Goal: Entertainment & Leisure: Consume media (video, audio)

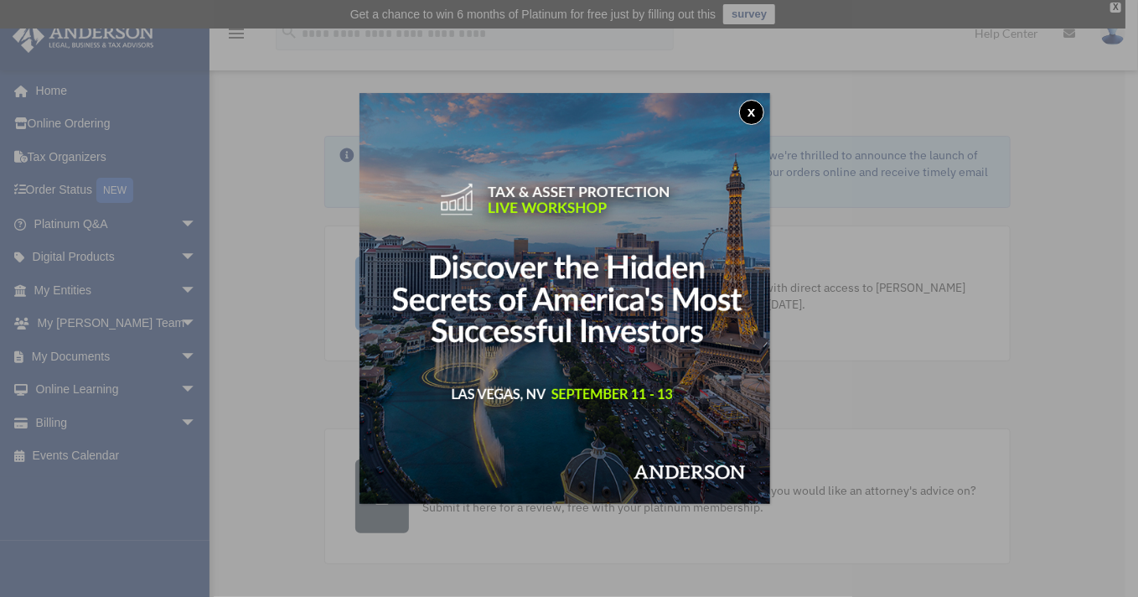
click at [755, 113] on button "x" at bounding box center [751, 112] width 25 height 25
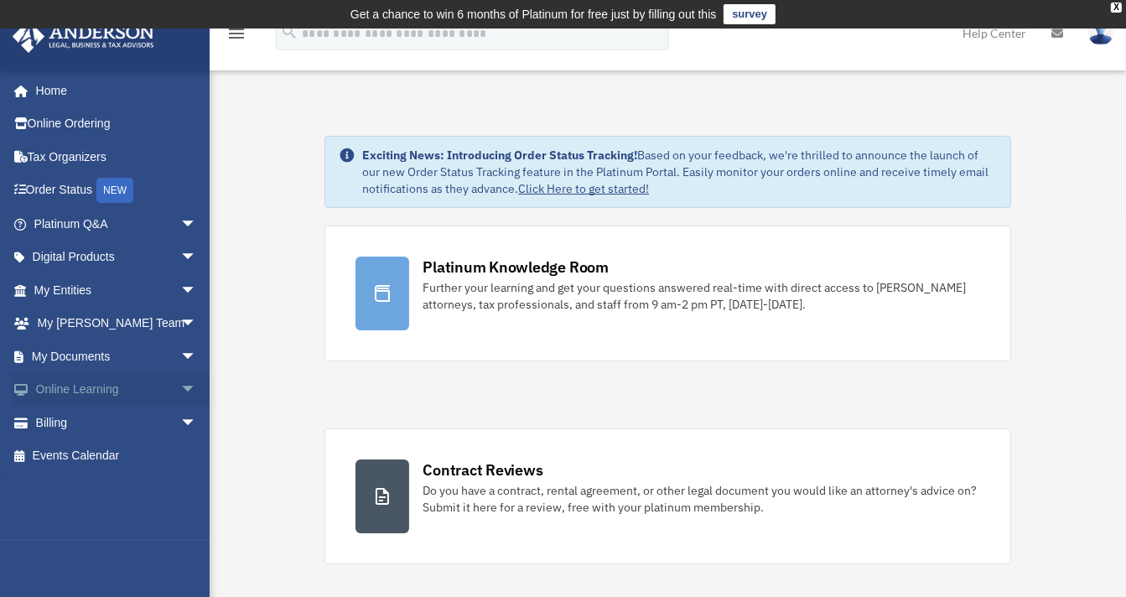
click at [180, 384] on span "arrow_drop_down" at bounding box center [197, 390] width 34 height 34
click at [96, 455] on link "Video Training" at bounding box center [122, 456] width 199 height 34
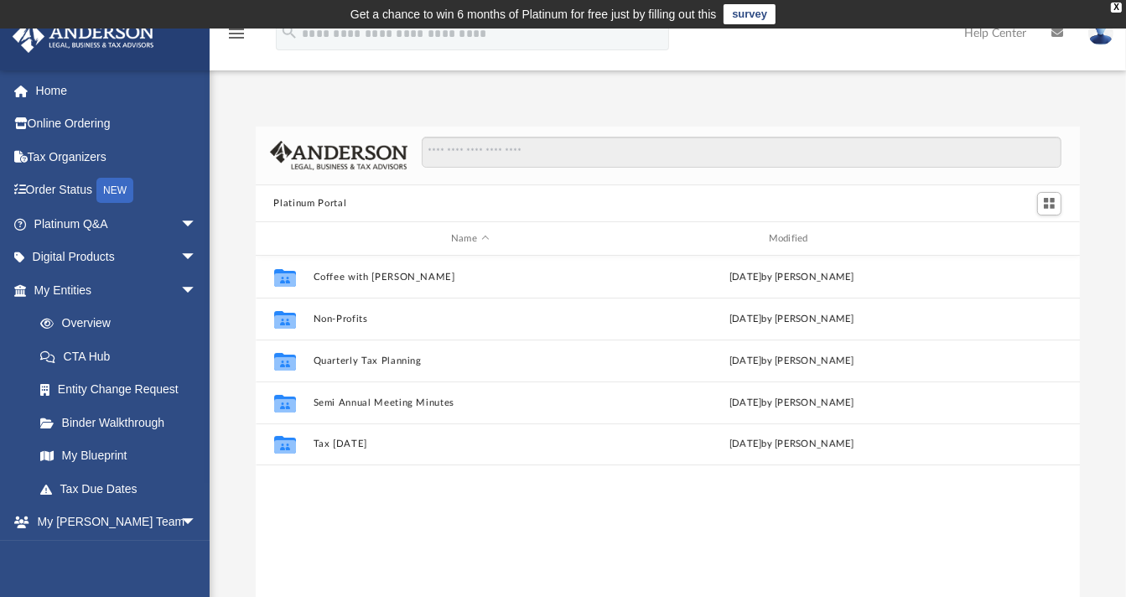
scroll to position [368, 812]
click at [96, 455] on link "My Blueprint" at bounding box center [118, 456] width 190 height 34
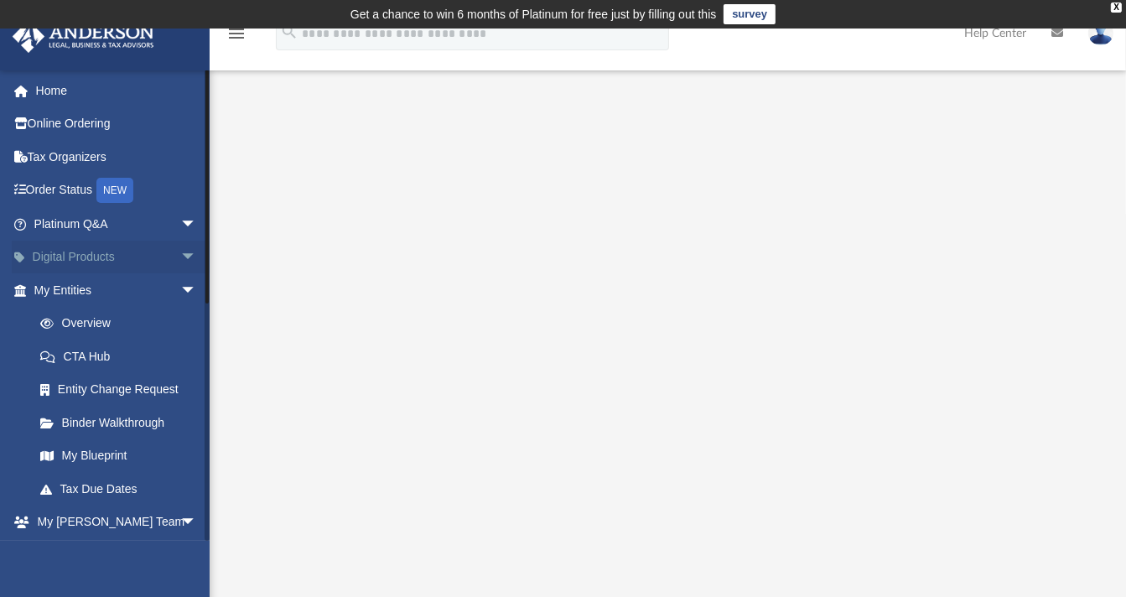
click at [180, 251] on span "arrow_drop_down" at bounding box center [197, 258] width 34 height 34
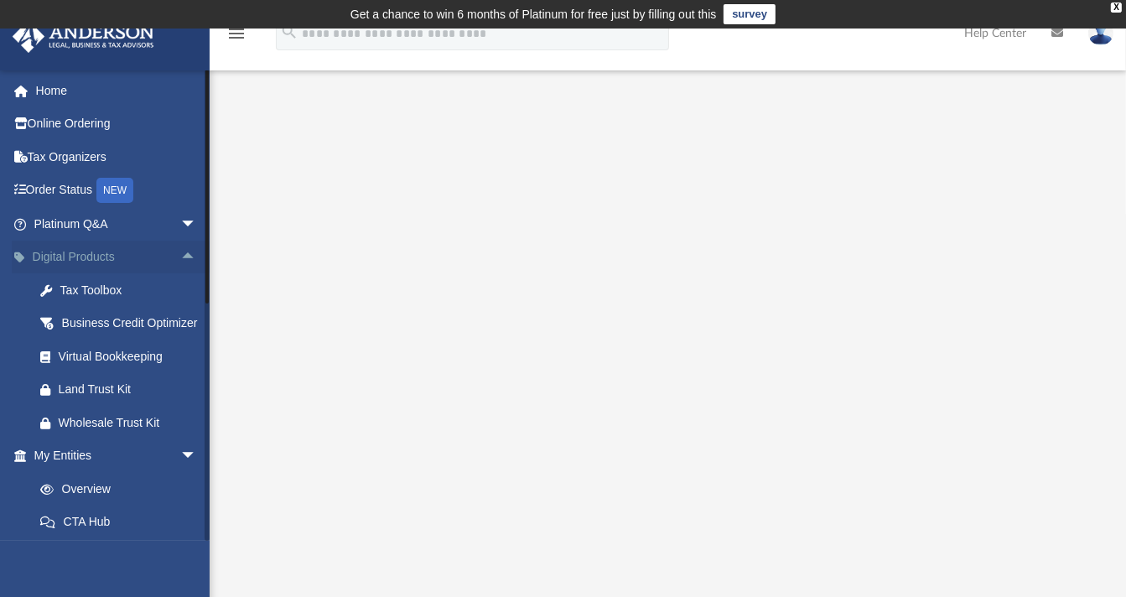
click at [180, 251] on span "arrow_drop_up" at bounding box center [197, 258] width 34 height 34
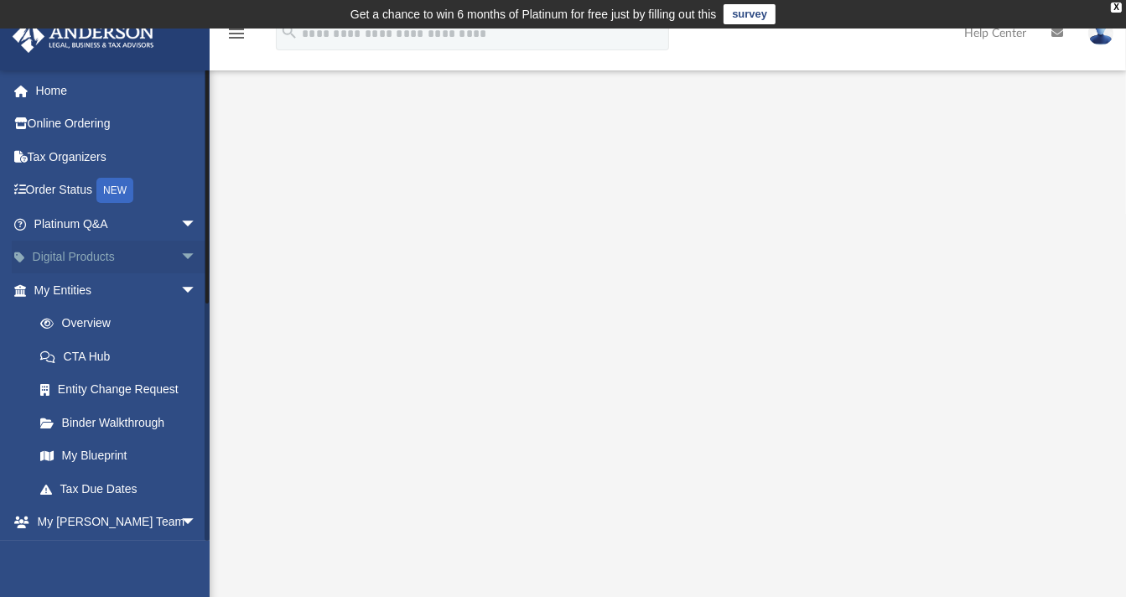
click at [180, 251] on span "arrow_drop_down" at bounding box center [197, 258] width 34 height 34
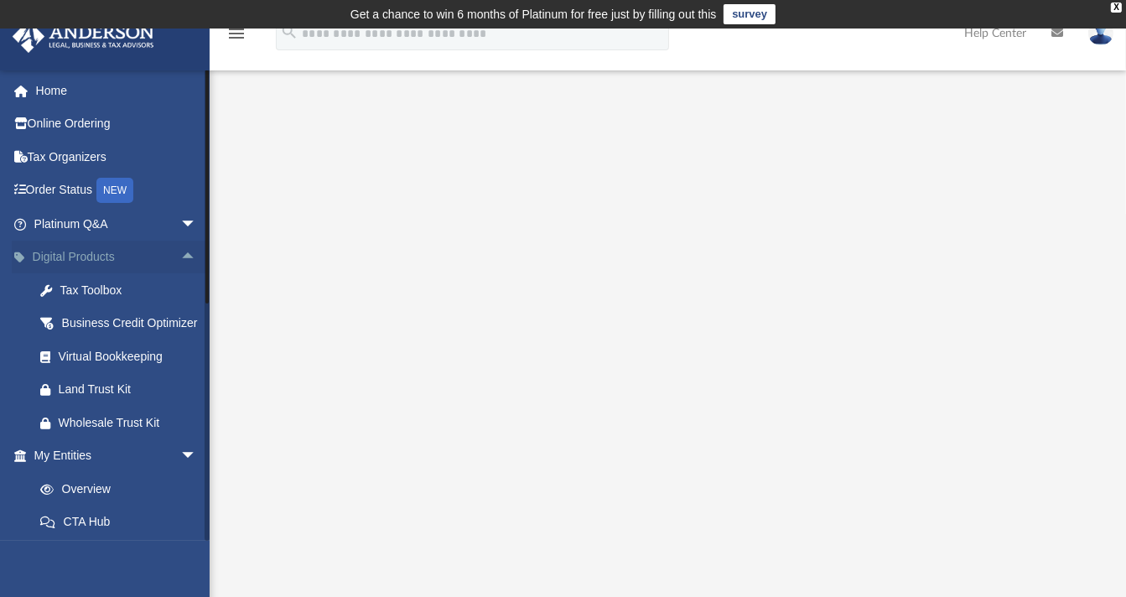
click at [180, 251] on span "arrow_drop_up" at bounding box center [197, 258] width 34 height 34
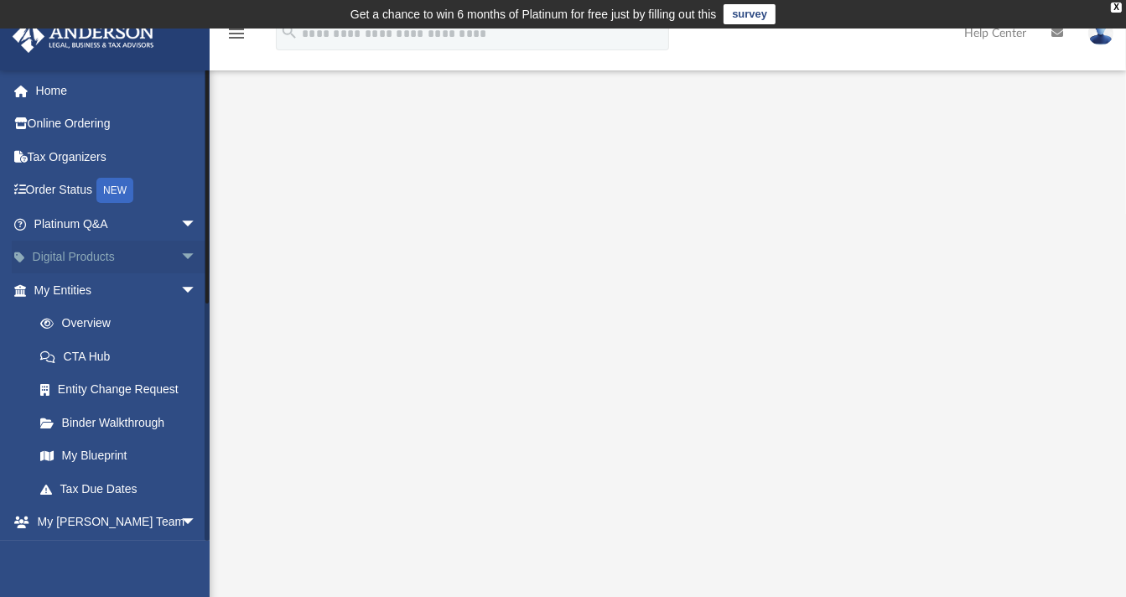
click at [180, 251] on span "arrow_drop_down" at bounding box center [197, 258] width 34 height 34
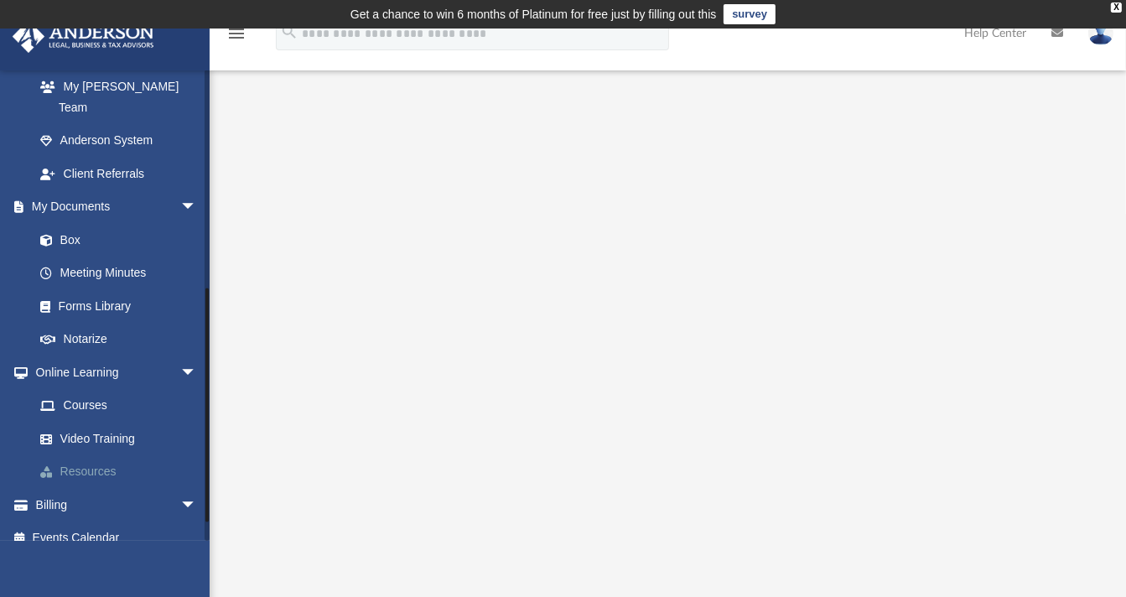
scroll to position [651, 0]
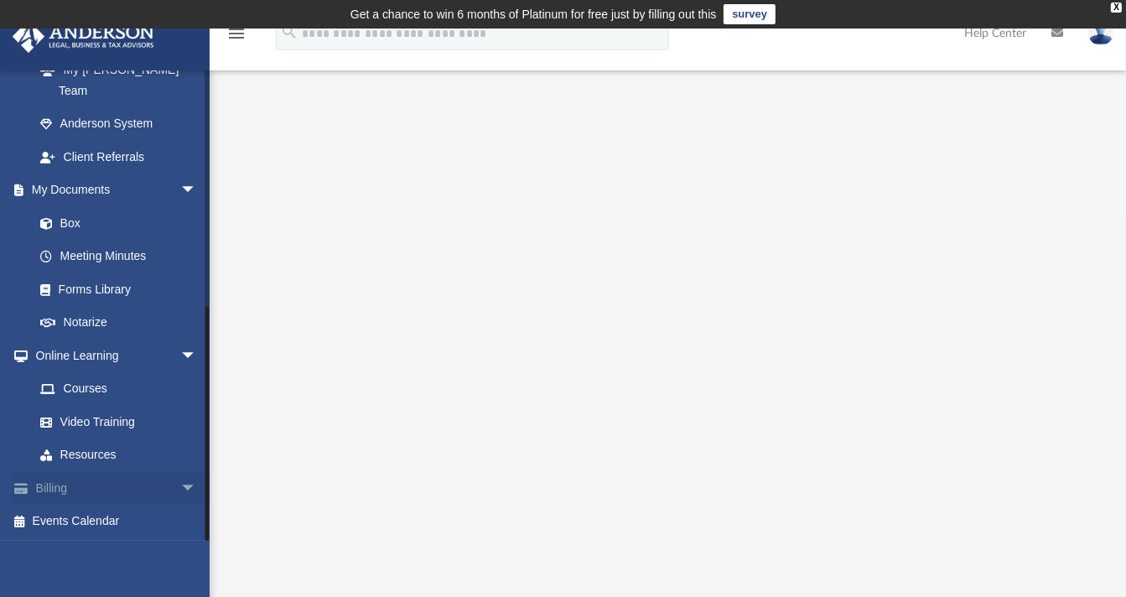
drag, startPoint x: 205, startPoint y: 369, endPoint x: 188, endPoint y: 472, distance: 104.6
click at [188, 472] on div "ecarpenter@kcvl.com Sign Out ecarpenter@kcvl.com Home Online Ordering Tax Organ…" at bounding box center [105, 305] width 210 height 471
click at [111, 424] on link "Video Training" at bounding box center [122, 422] width 199 height 34
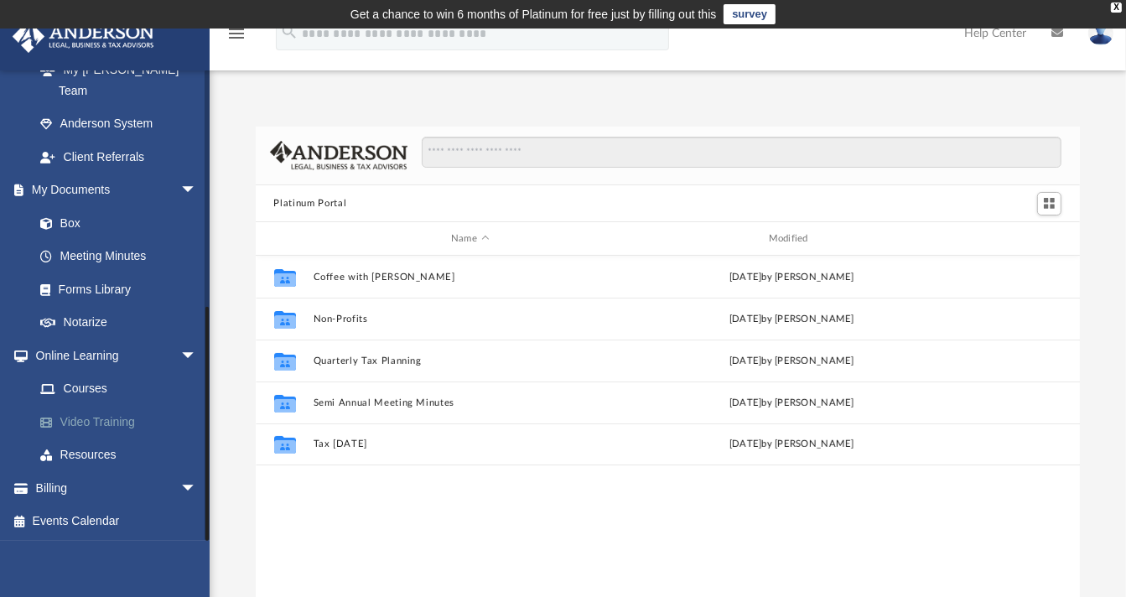
scroll to position [368, 812]
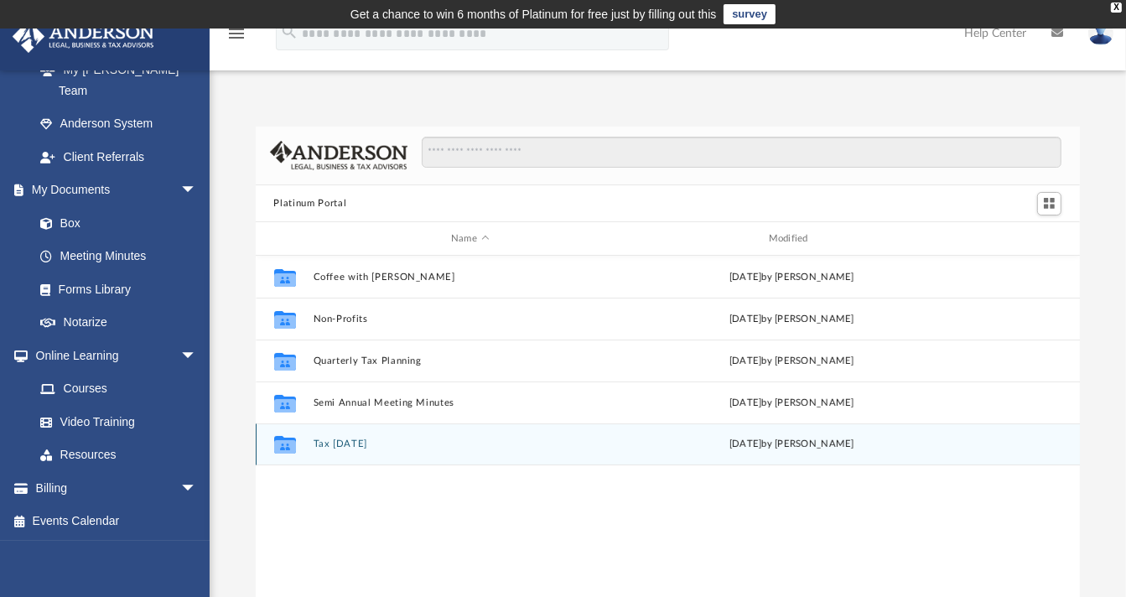
click at [354, 426] on div "Collaborated Folder Tax [DATE] [DATE] by [PERSON_NAME]" at bounding box center [668, 444] width 825 height 42
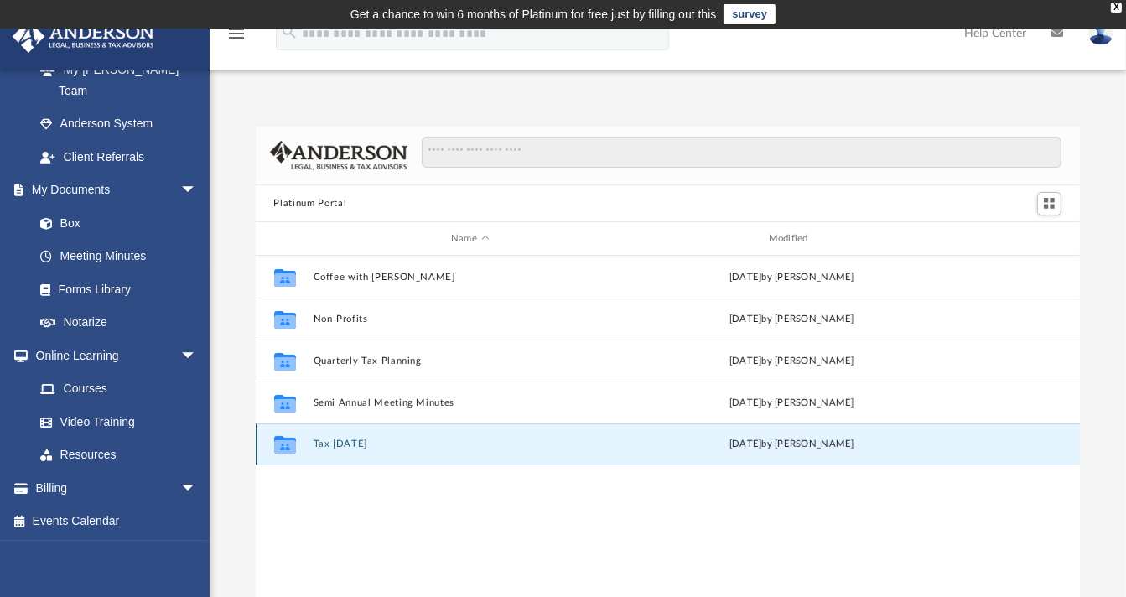
click at [350, 442] on button "Tax [DATE]" at bounding box center [470, 444] width 314 height 11
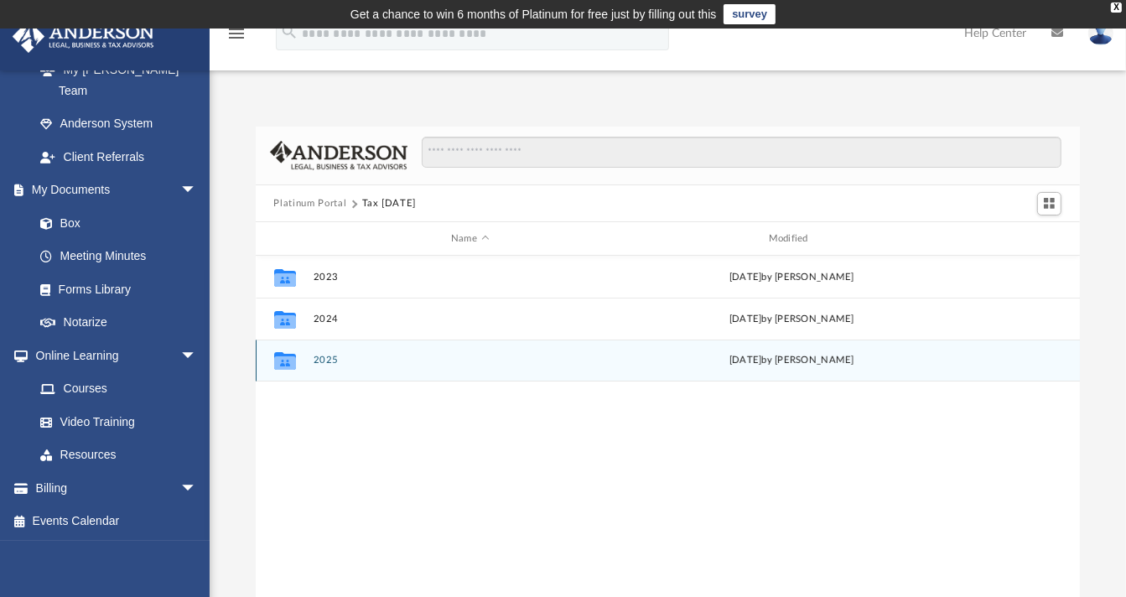
click at [302, 359] on div "Collaborated Folder" at bounding box center [284, 360] width 42 height 27
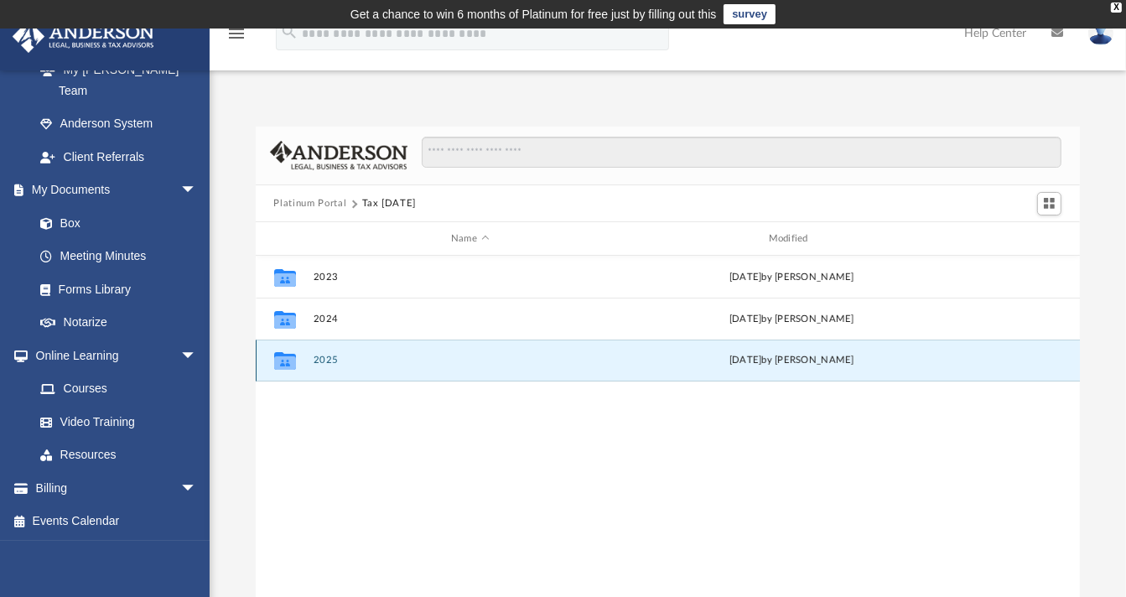
click at [285, 360] on icon "grid" at bounding box center [284, 362] width 22 height 13
click at [283, 357] on icon "grid" at bounding box center [284, 362] width 22 height 13
click at [742, 359] on div "[DATE] by [PERSON_NAME]" at bounding box center [792, 360] width 314 height 15
click at [741, 372] on div "Collaborated Folder 2025 [DATE] by [PERSON_NAME]" at bounding box center [668, 361] width 825 height 42
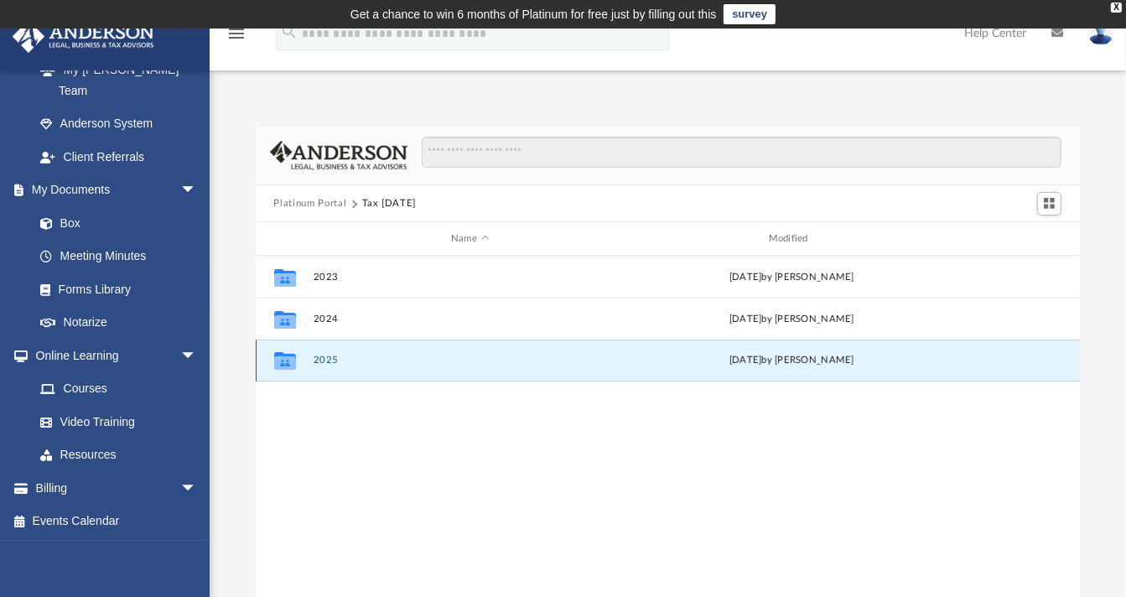
click at [761, 355] on div "[DATE] by [PERSON_NAME]" at bounding box center [792, 360] width 314 height 15
click at [315, 358] on button "2025" at bounding box center [470, 360] width 314 height 11
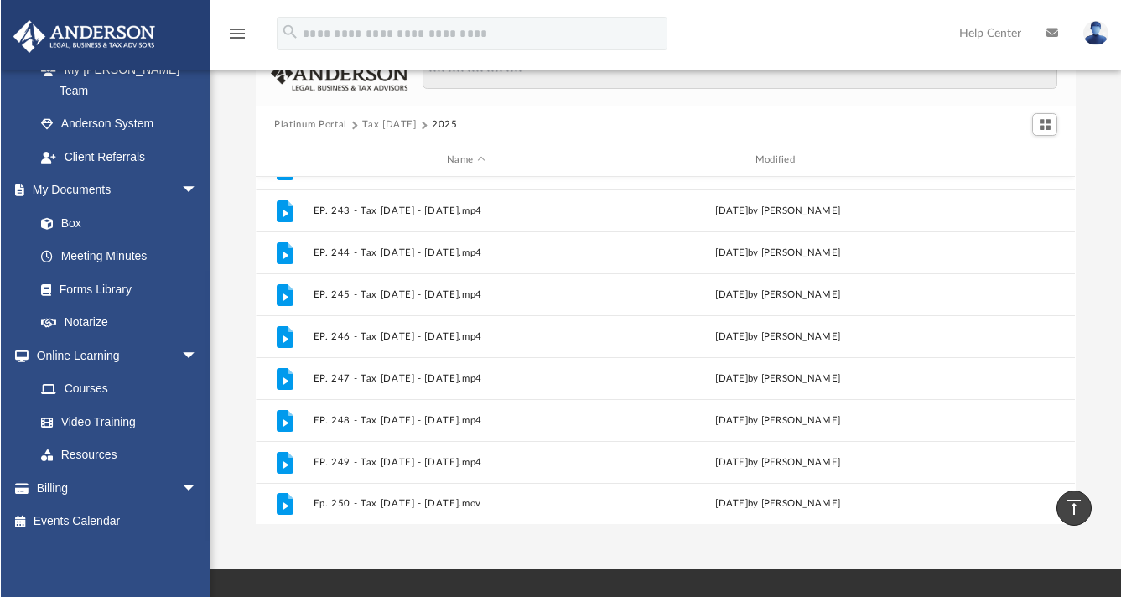
scroll to position [70, 0]
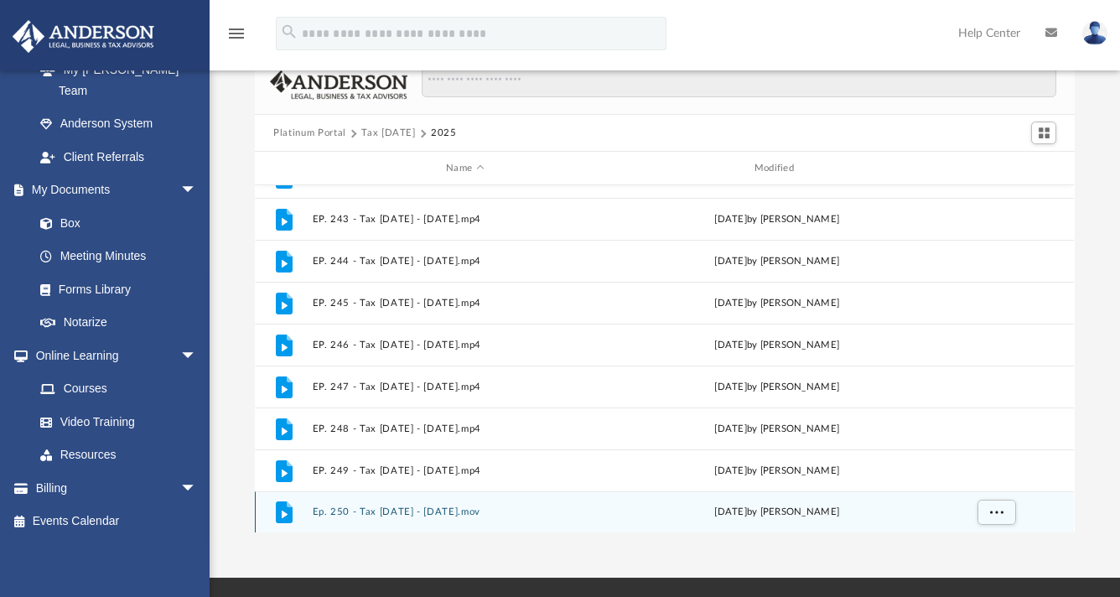
click at [386, 513] on button "Ep. 250 - Tax [DATE] - [DATE].mov" at bounding box center [465, 511] width 305 height 11
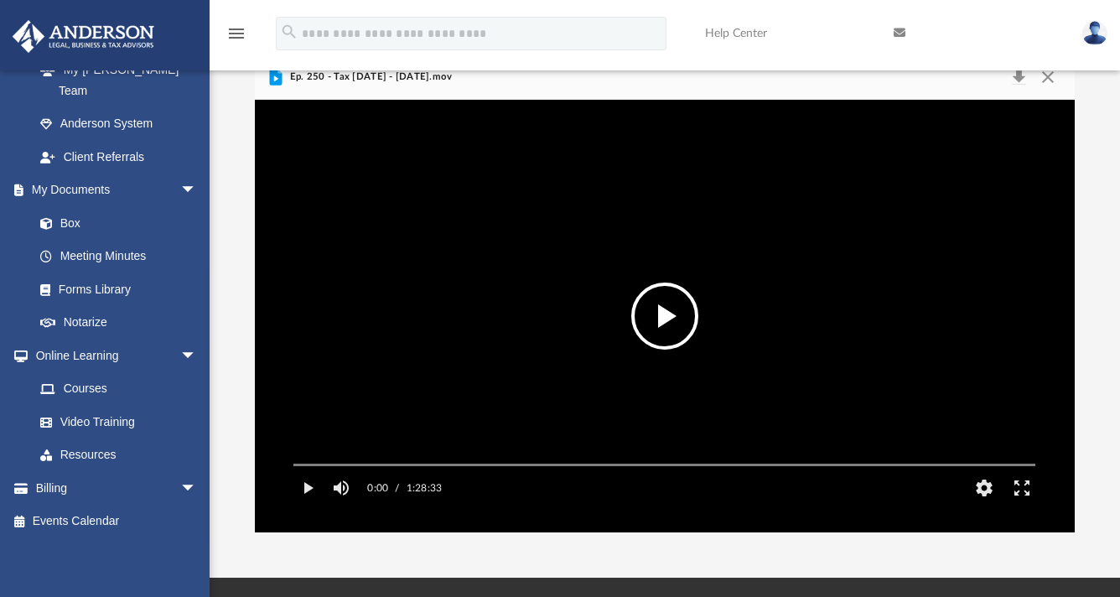
click at [386, 505] on label "0:00" at bounding box center [377, 488] width 21 height 34
click at [303, 505] on button "Play" at bounding box center [307, 488] width 38 height 34
click at [312, 489] on div "Autoplay Disabled Speed Normal Quality Auto Subtitles/CC Off Audio Autoplay Dis…" at bounding box center [664, 316] width 819 height 433
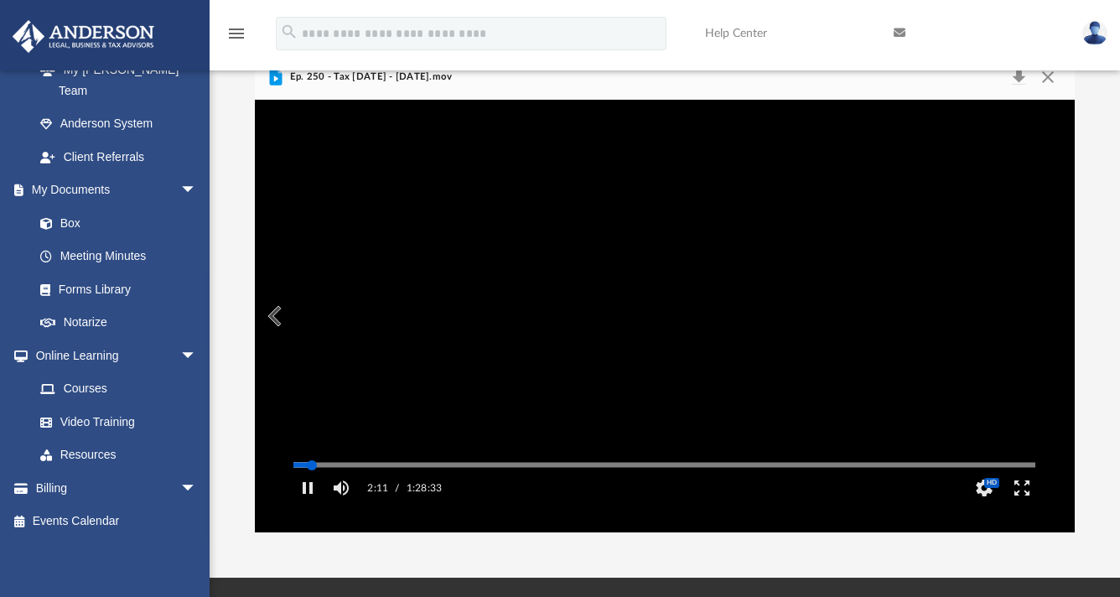
click at [325, 471] on div "Media Slider" at bounding box center [664, 464] width 769 height 13
click at [325, 488] on div "Autoplay Disabled Speed Normal Quality Auto Subtitles/CC Off Audio Autoplay Dis…" at bounding box center [664, 316] width 819 height 433
click at [318, 489] on div "Autoplay Disabled Speed Normal Quality Auto Subtitles/CC Off Audio Autoplay Dis…" at bounding box center [664, 316] width 819 height 433
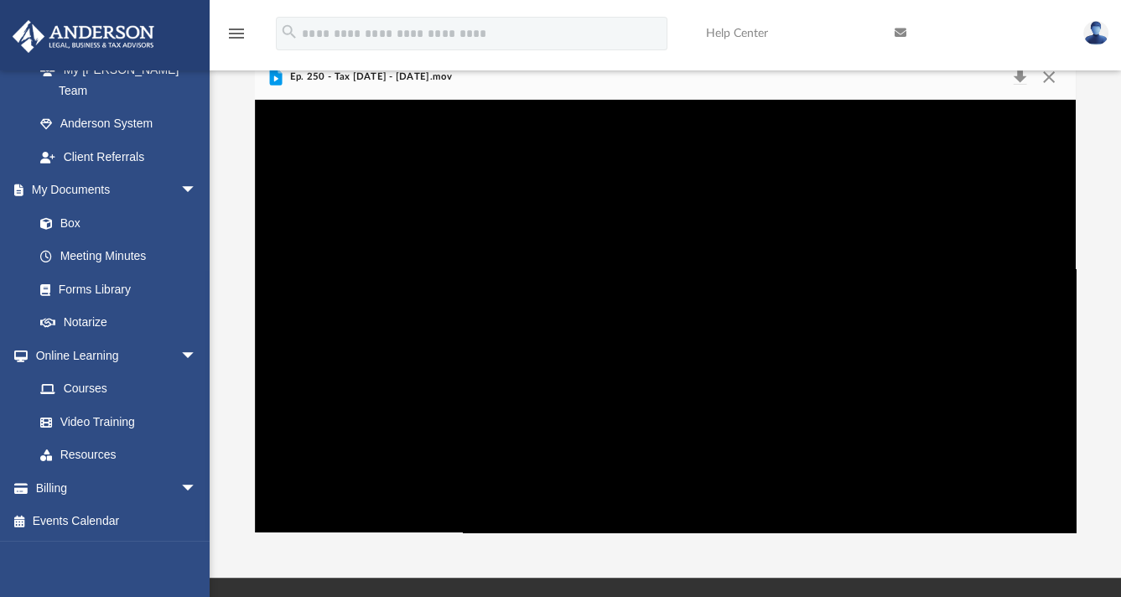
scroll to position [13, 13]
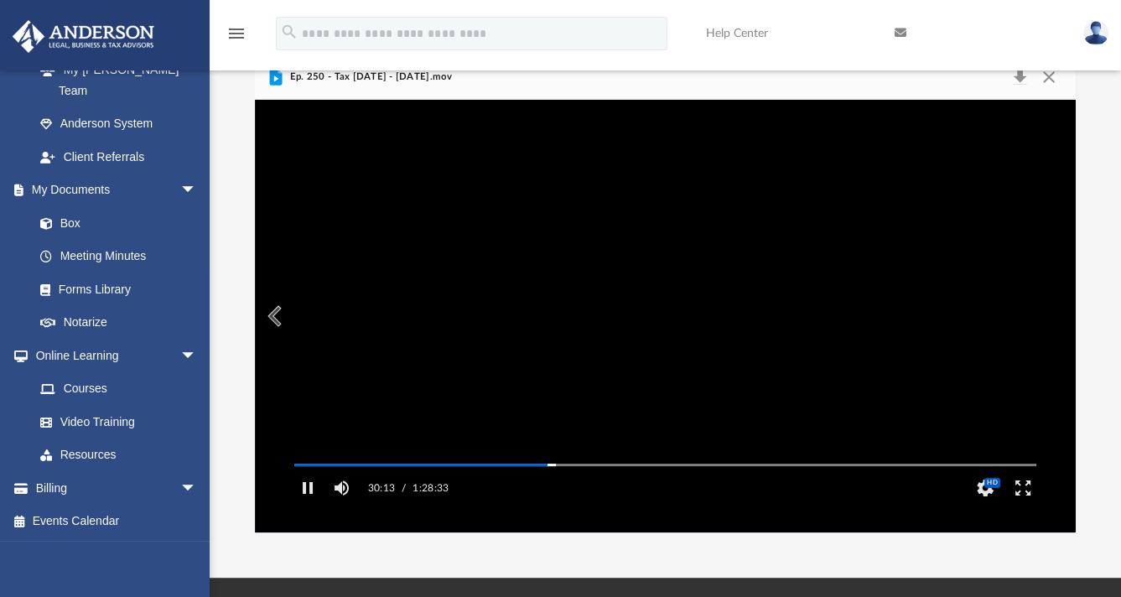
click at [820, 47] on link "Help Center" at bounding box center [787, 33] width 189 height 66
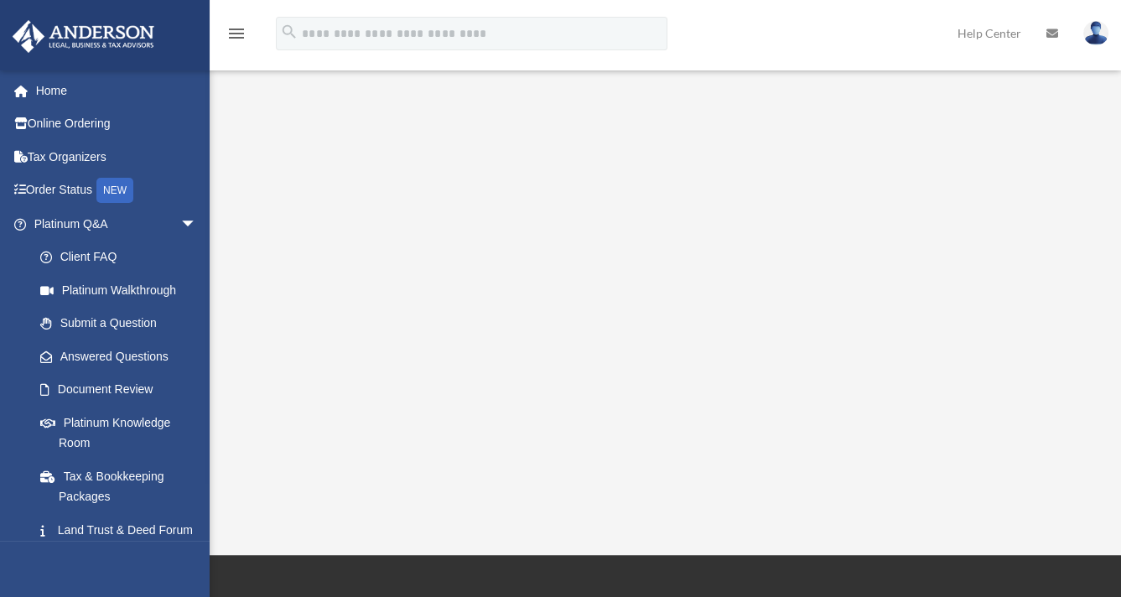
scroll to position [173, 0]
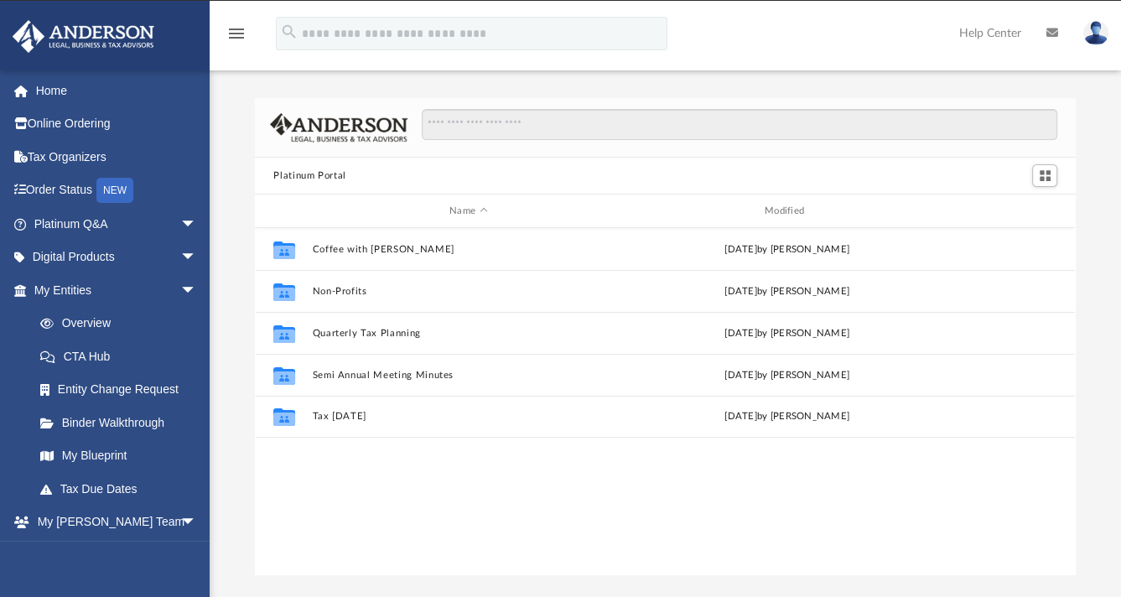
scroll to position [368, 806]
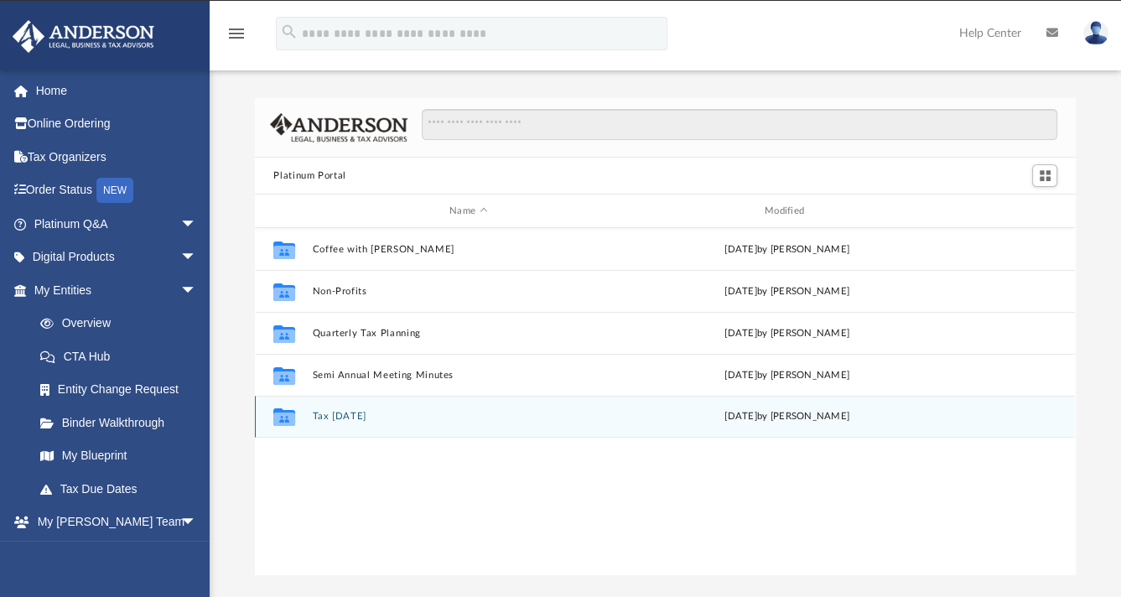
click at [747, 423] on div "Collaborated Folder Tax [DATE] [DATE] by [PERSON_NAME]" at bounding box center [665, 417] width 820 height 42
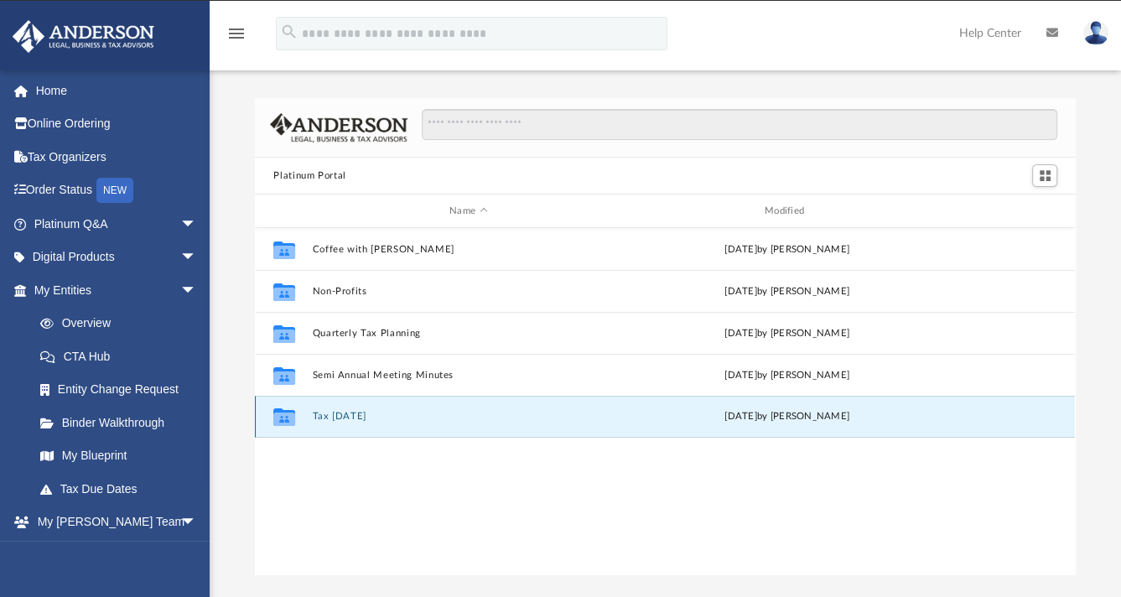
click at [359, 415] on button "Tax [DATE]" at bounding box center [469, 416] width 312 height 11
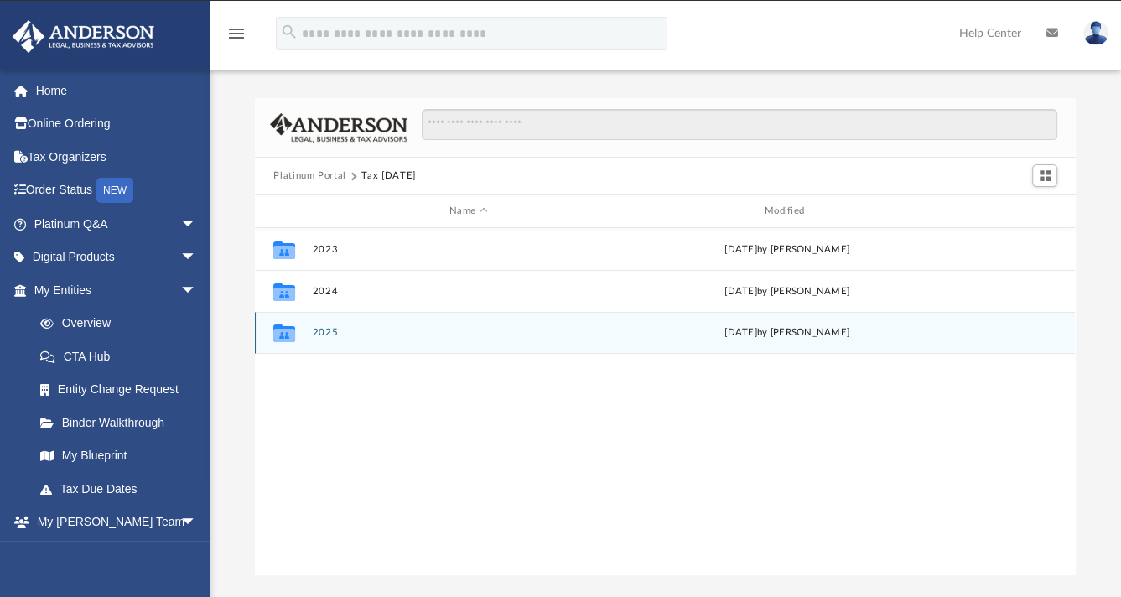
click at [370, 324] on div "Collaborated Folder 2025 [DATE] by [PERSON_NAME]" at bounding box center [665, 333] width 820 height 42
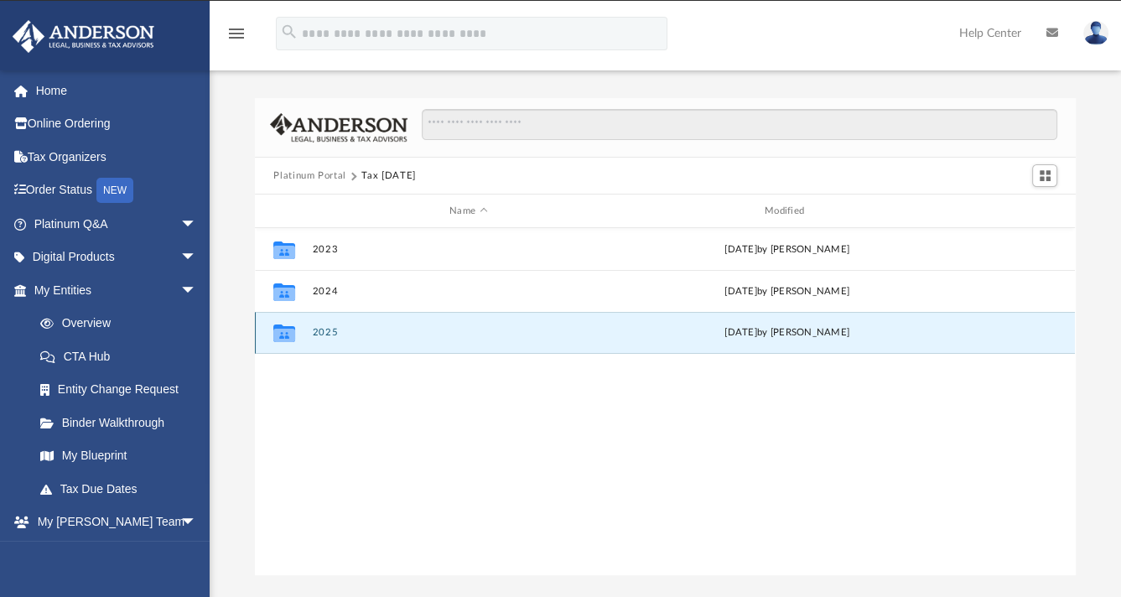
click at [370, 324] on div "Collaborated Folder 2025 [DATE] by [PERSON_NAME]" at bounding box center [665, 333] width 820 height 42
click at [282, 323] on icon "Collaborated Folder" at bounding box center [284, 332] width 27 height 27
click at [394, 339] on div "Collaborated Folder 2025 [DATE] by [PERSON_NAME]" at bounding box center [665, 333] width 820 height 42
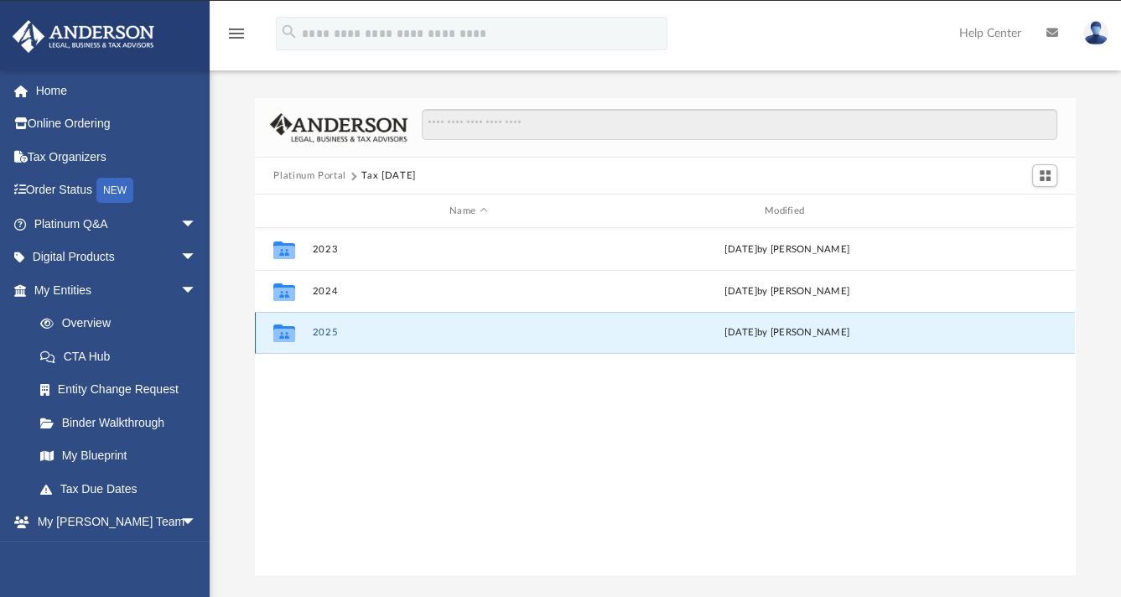
click at [394, 339] on div "Collaborated Folder 2025 [DATE] by [PERSON_NAME]" at bounding box center [665, 333] width 820 height 42
click at [854, 336] on div "[DATE] by [PERSON_NAME]" at bounding box center [787, 332] width 312 height 15
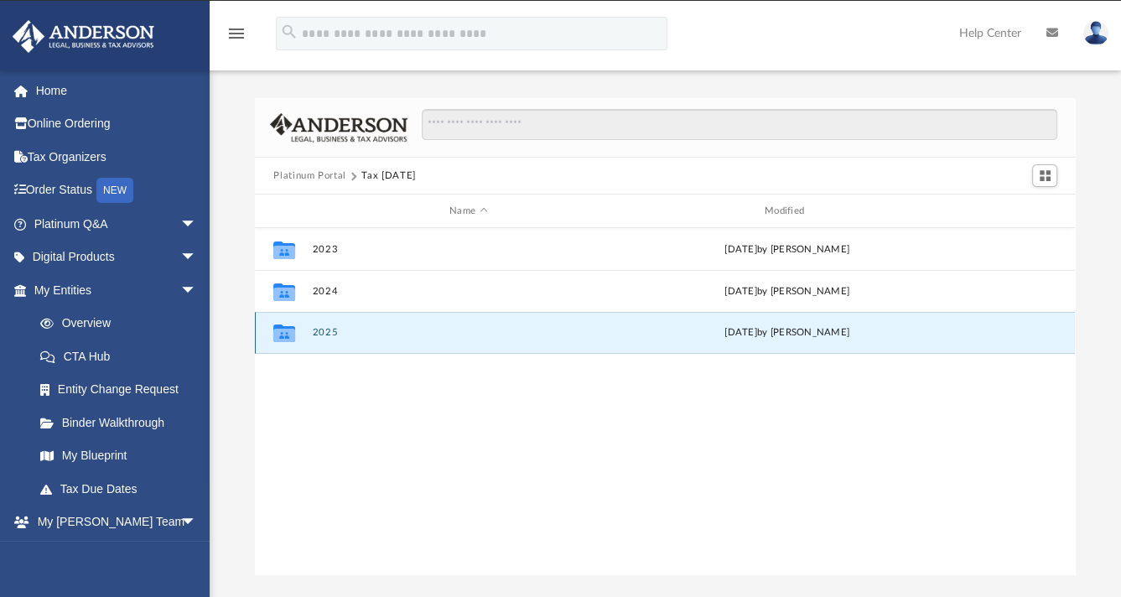
click at [948, 336] on div "Collaborated Folder 2025 [DATE] by [PERSON_NAME]" at bounding box center [665, 333] width 820 height 42
click at [521, 333] on button "2025" at bounding box center [469, 332] width 312 height 11
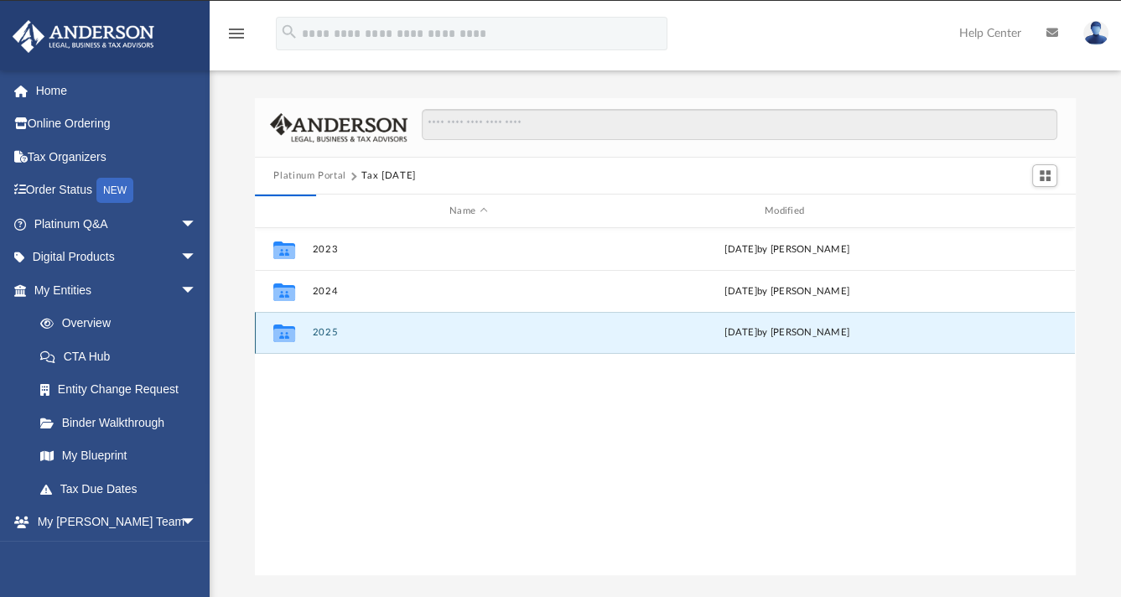
click at [521, 333] on button "2025" at bounding box center [469, 332] width 312 height 11
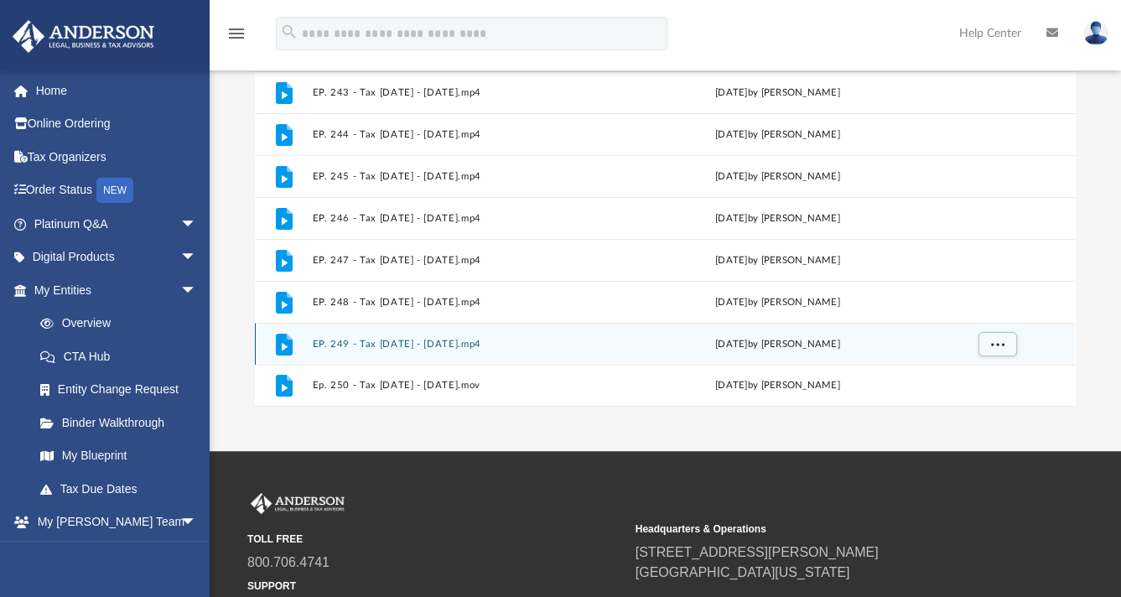
scroll to position [196, 0]
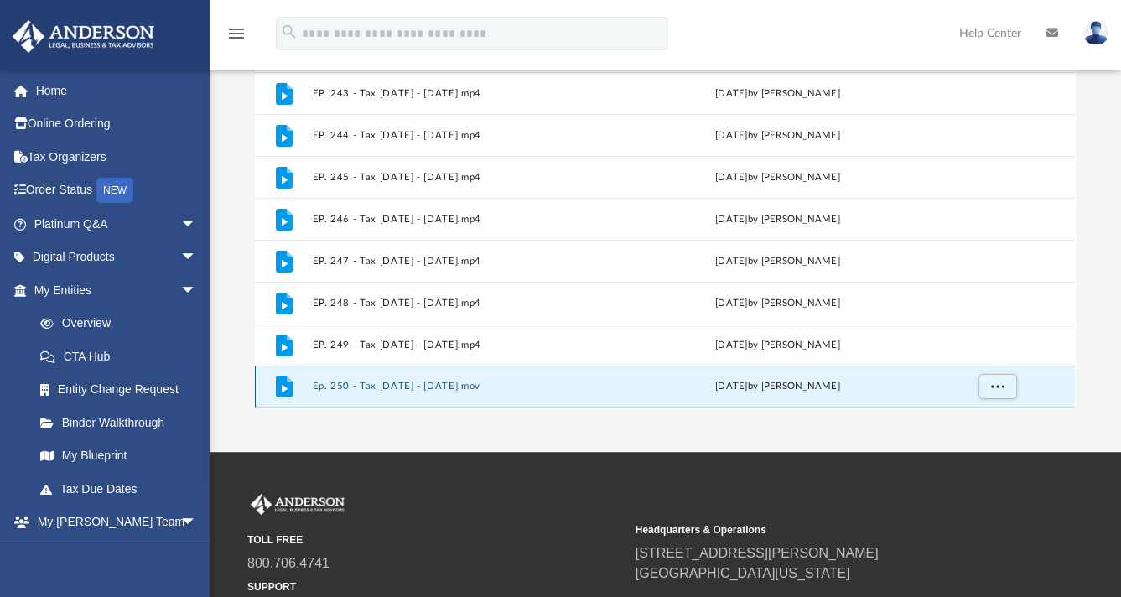
click at [452, 385] on button "Ep. 250 - Tax [DATE] - [DATE].mov" at bounding box center [465, 386] width 305 height 11
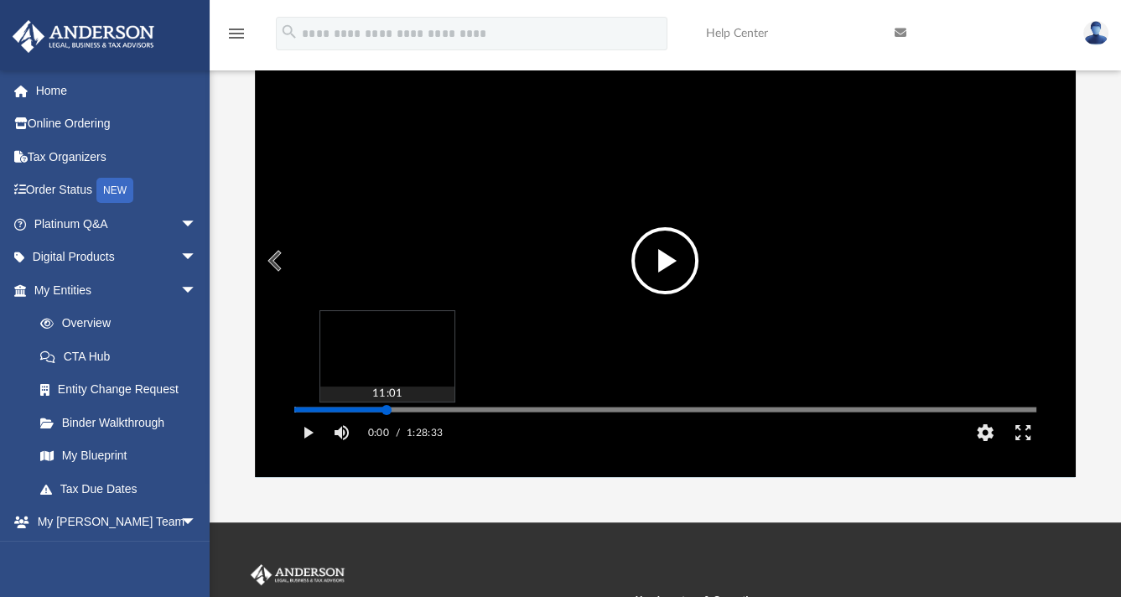
click at [386, 411] on div "Media Slider" at bounding box center [665, 409] width 742 height 3
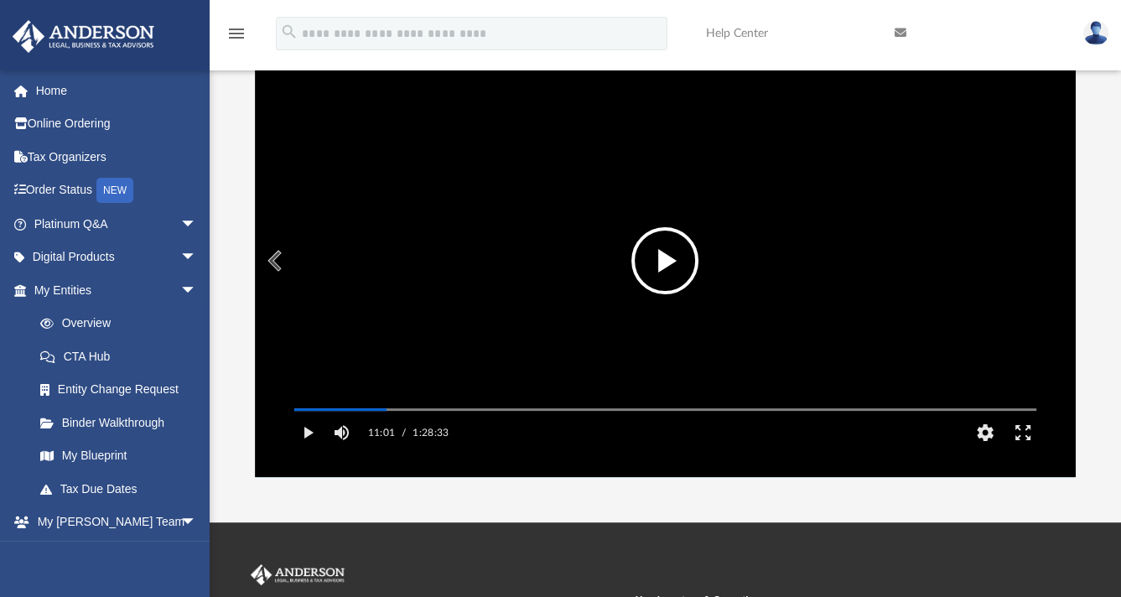
click at [650, 274] on button "File preview" at bounding box center [664, 260] width 67 height 67
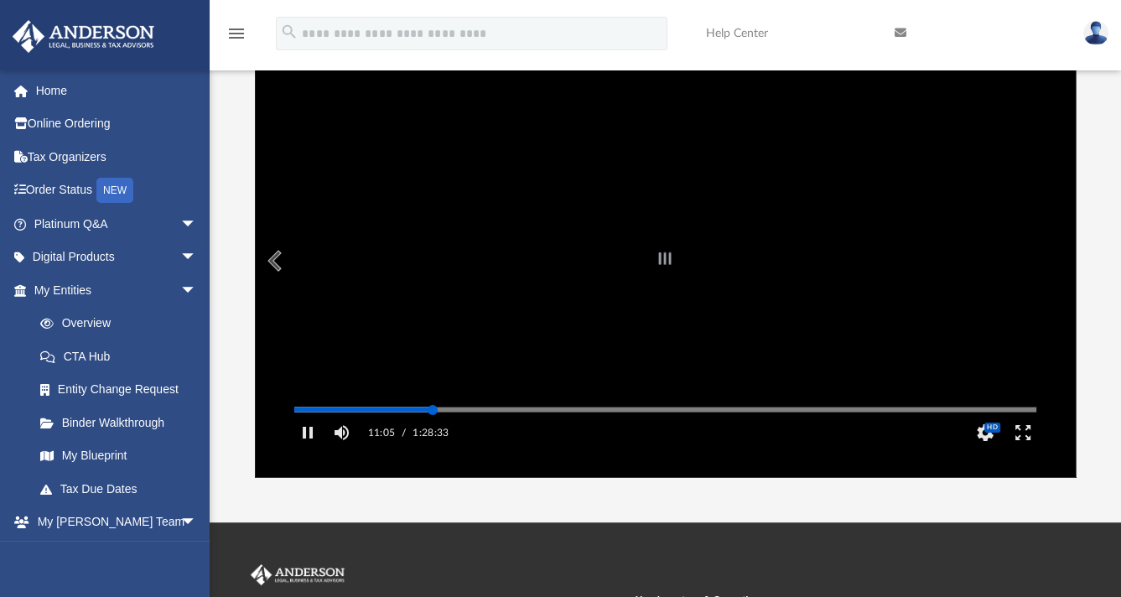
click at [433, 433] on div "Autoplay Disabled Speed Normal Quality Auto Subtitles/CC Off Audio Autoplay Dis…" at bounding box center [665, 260] width 820 height 433
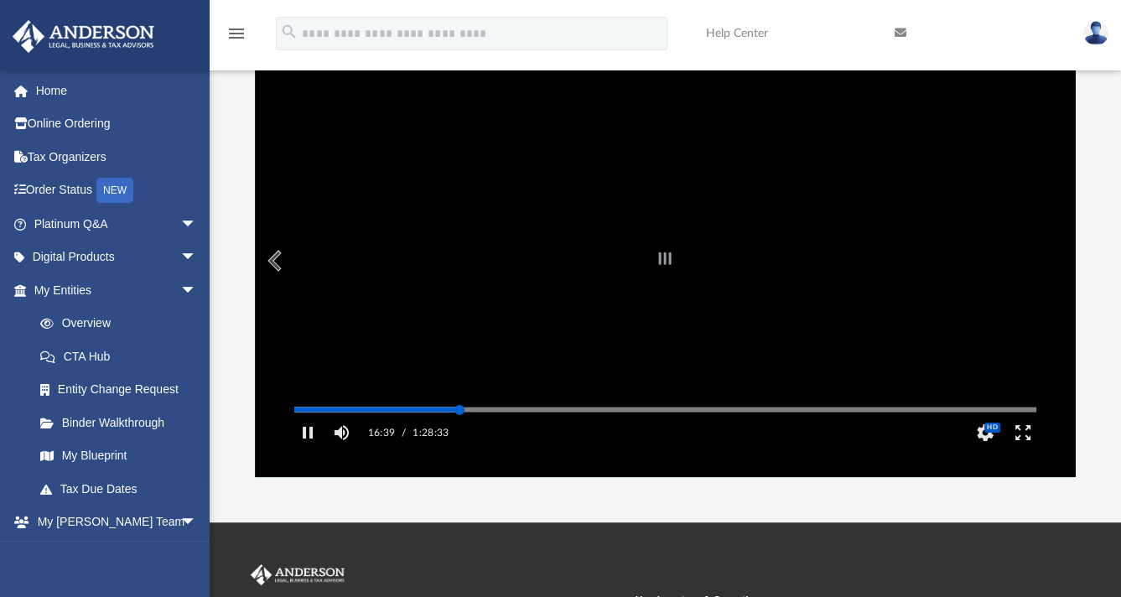
click at [459, 434] on div "Autoplay Disabled Speed Normal Quality Auto Subtitles/CC Off Audio Autoplay Dis…" at bounding box center [665, 260] width 820 height 433
